Goal: Information Seeking & Learning: Learn about a topic

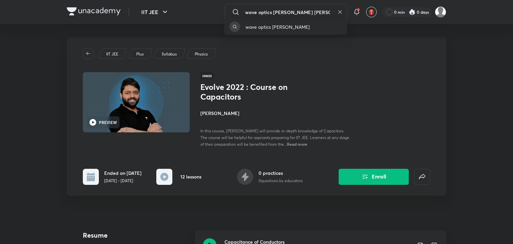
type input "wave optics [PERSON_NAME] [PERSON_NAME]"
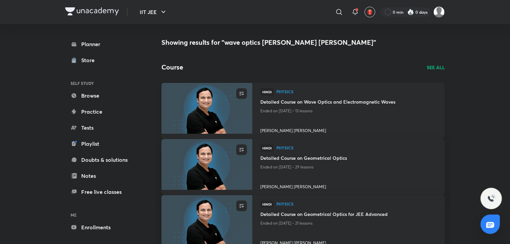
click at [343, 102] on h4 "Detailed Course on Wave Optics and Electromagnetic Waves" at bounding box center [348, 102] width 176 height 8
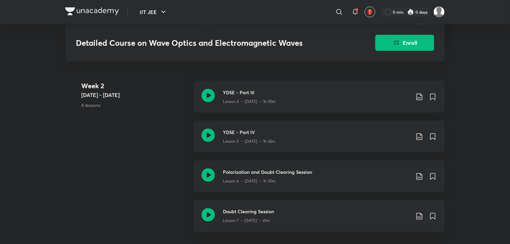
scroll to position [213, 0]
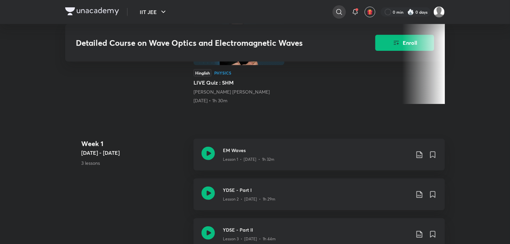
click at [338, 12] on icon at bounding box center [339, 12] width 8 height 8
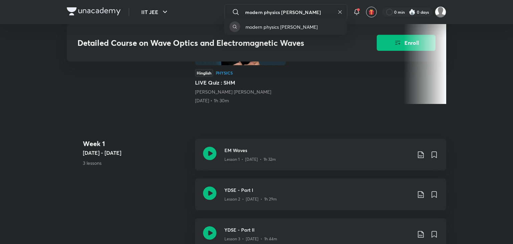
type input "modern physics [PERSON_NAME]"
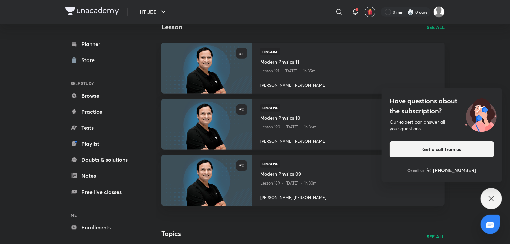
scroll to position [252, 0]
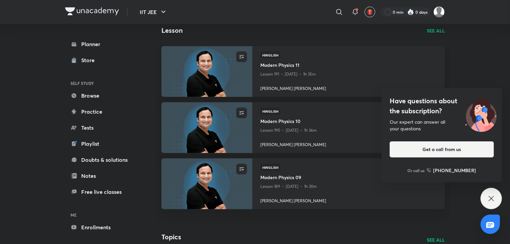
click at [493, 199] on icon at bounding box center [491, 198] width 8 height 8
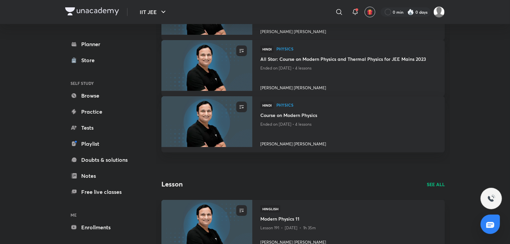
scroll to position [112, 0]
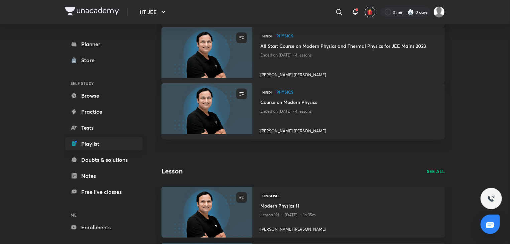
click at [84, 141] on link "Playlist" at bounding box center [103, 143] width 77 height 13
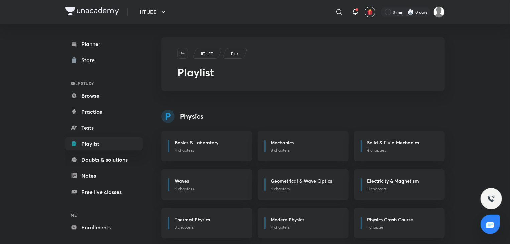
click at [293, 223] on div "Modern Physics" at bounding box center [305, 220] width 69 height 8
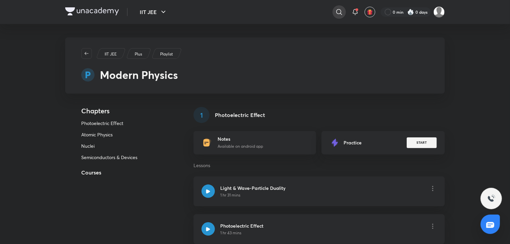
click at [341, 15] on icon at bounding box center [339, 12] width 8 height 8
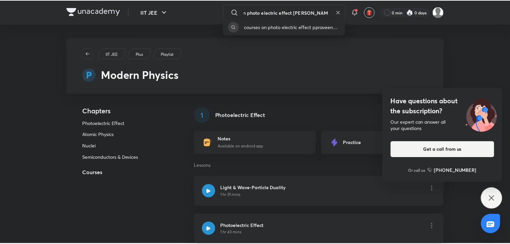
scroll to position [0, 23]
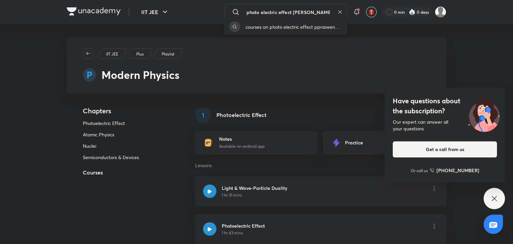
type input "courses on photo electric effect [PERSON_NAME]"
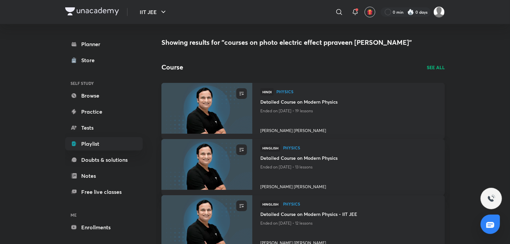
click at [315, 103] on h4 "Detailed Course on Modern Physics" at bounding box center [348, 102] width 176 height 8
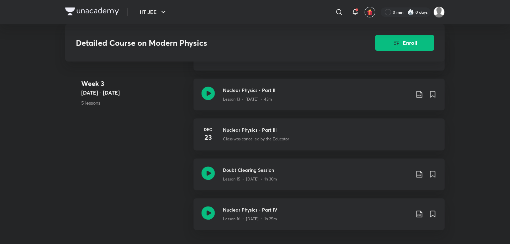
scroll to position [1066, 0]
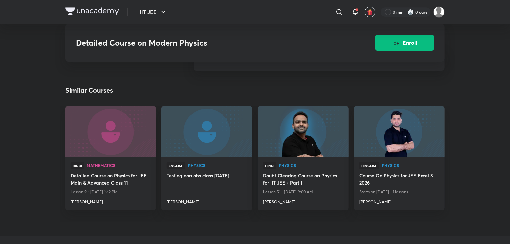
click at [329, 66] on h6 "+ See all lessons" at bounding box center [318, 58] width 251 height 23
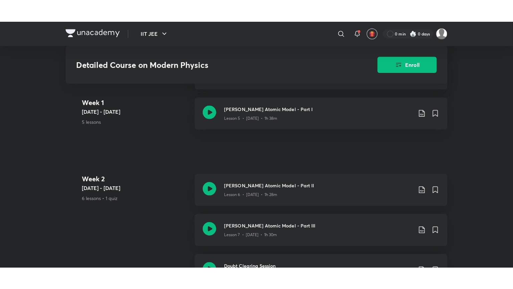
scroll to position [213, 0]
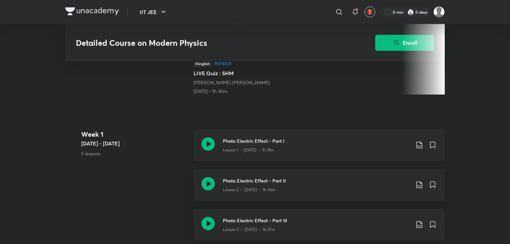
click at [264, 144] on h3 "Photo Electric Effect - Part I" at bounding box center [316, 140] width 187 height 7
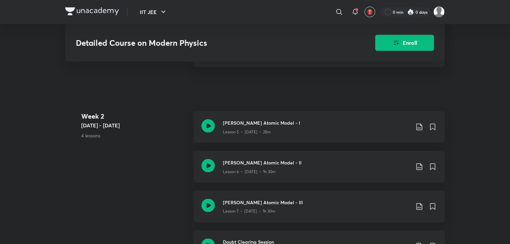
scroll to position [640, 0]
